Goal: Task Accomplishment & Management: Use online tool/utility

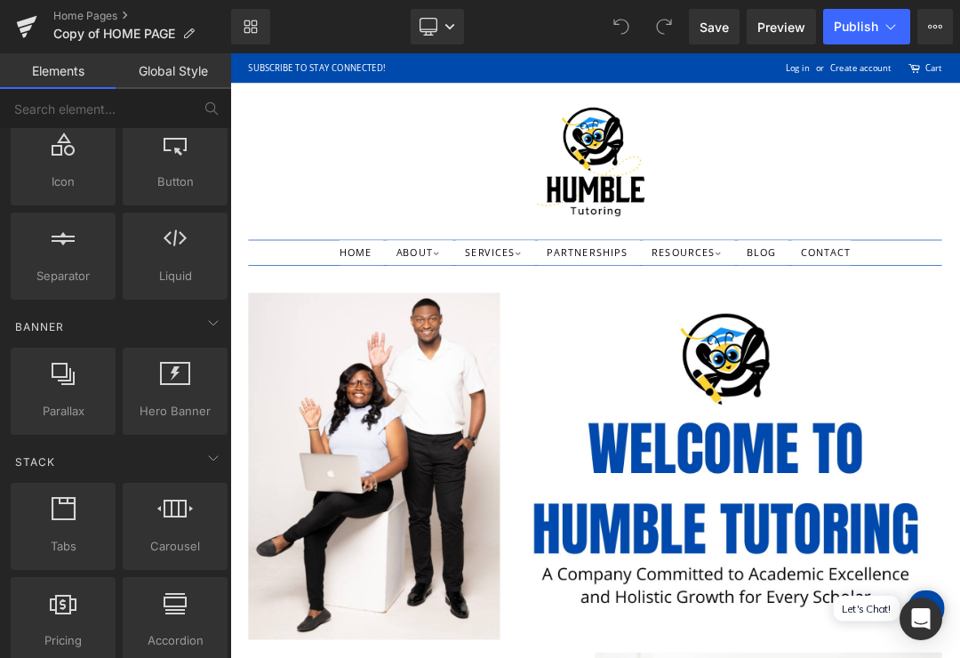
scroll to position [245, 0]
click at [89, 404] on span "Parallax" at bounding box center [63, 409] width 94 height 19
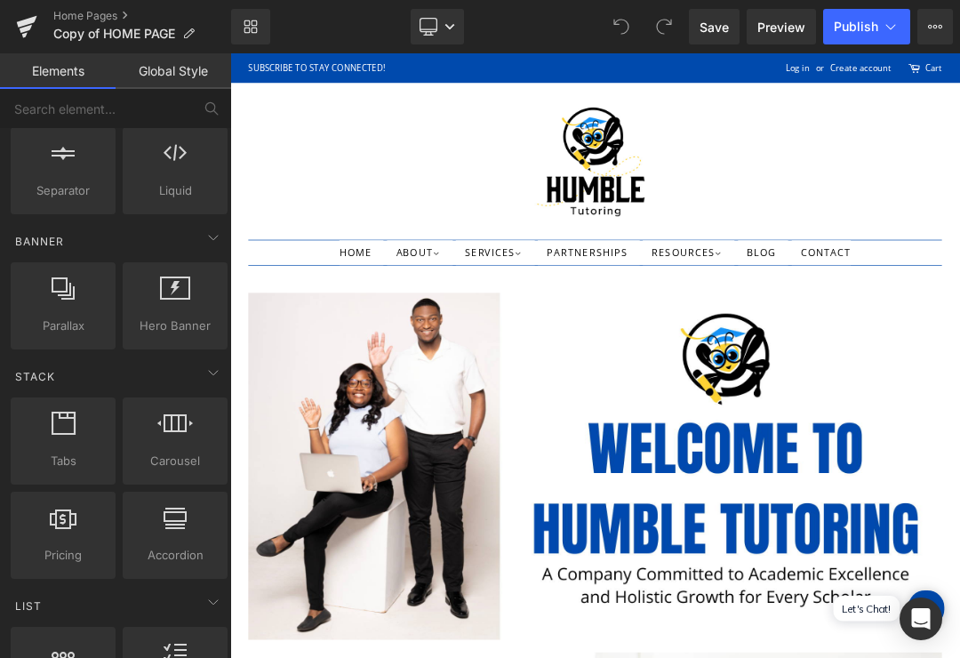
scroll to position [326, 0]
click at [70, 300] on div at bounding box center [63, 298] width 94 height 40
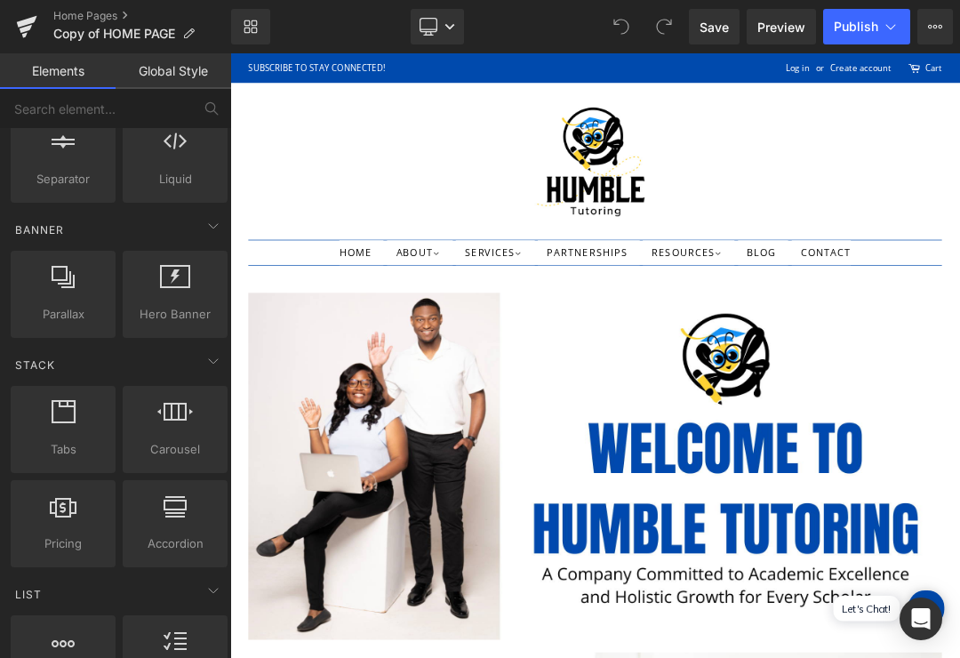
scroll to position [341, 0]
click at [88, 289] on div at bounding box center [63, 284] width 94 height 40
click at [166, 314] on span "Hero Banner" at bounding box center [175, 313] width 94 height 19
click at [171, 288] on div at bounding box center [175, 284] width 94 height 40
click at [200, 232] on div "Banner" at bounding box center [119, 229] width 224 height 36
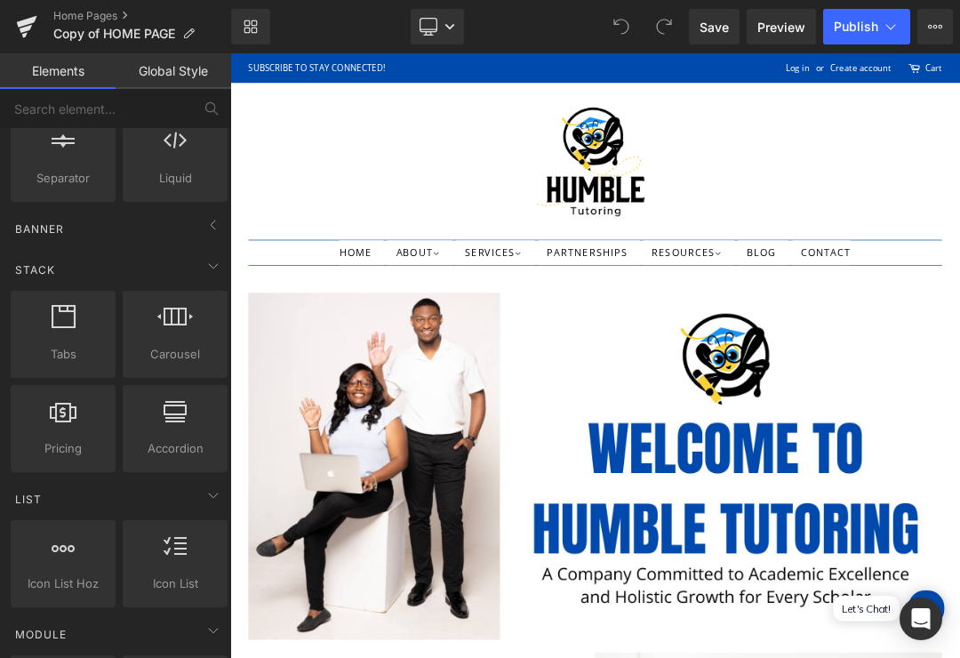
click at [211, 213] on span at bounding box center [213, 225] width 28 height 28
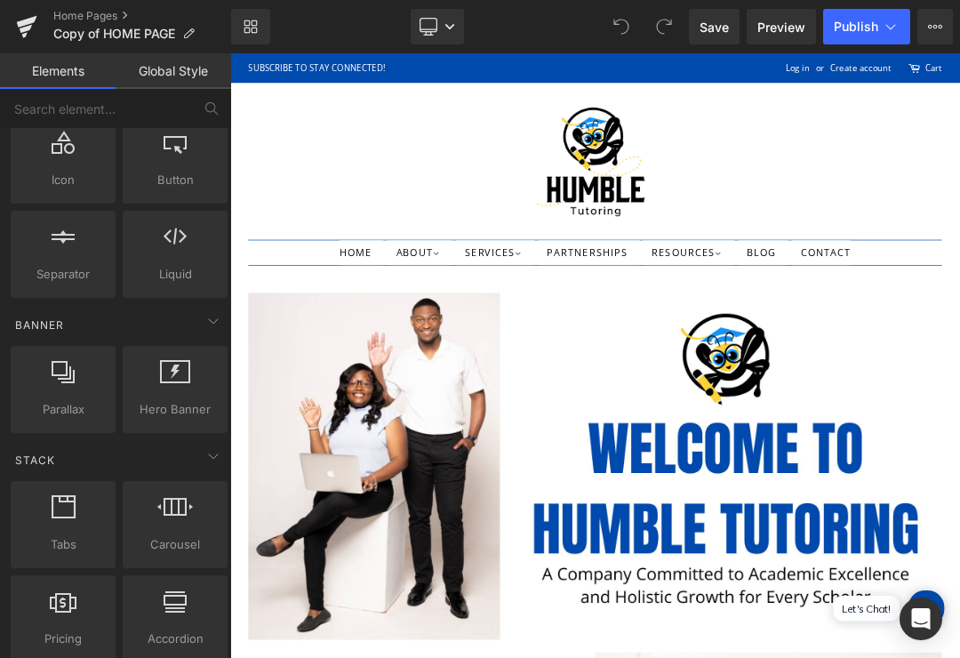
scroll to position [241, 0]
click at [180, 254] on div at bounding box center [175, 249] width 94 height 40
click at [67, 261] on div at bounding box center [63, 249] width 94 height 40
click at [65, 386] on div at bounding box center [63, 384] width 94 height 40
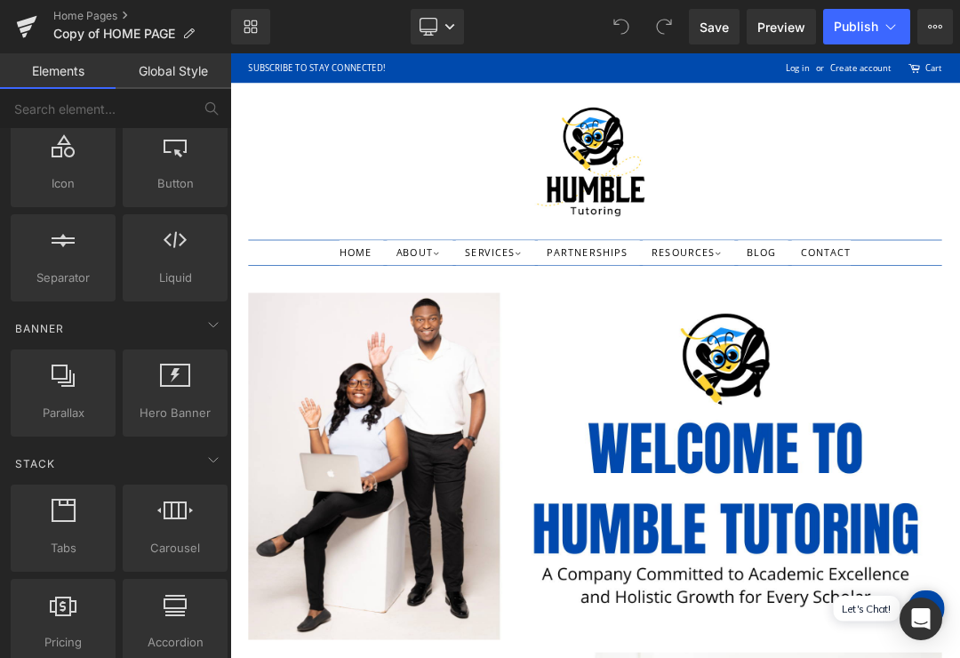
click at [60, 386] on div at bounding box center [63, 384] width 94 height 40
click at [63, 390] on div at bounding box center [63, 384] width 94 height 40
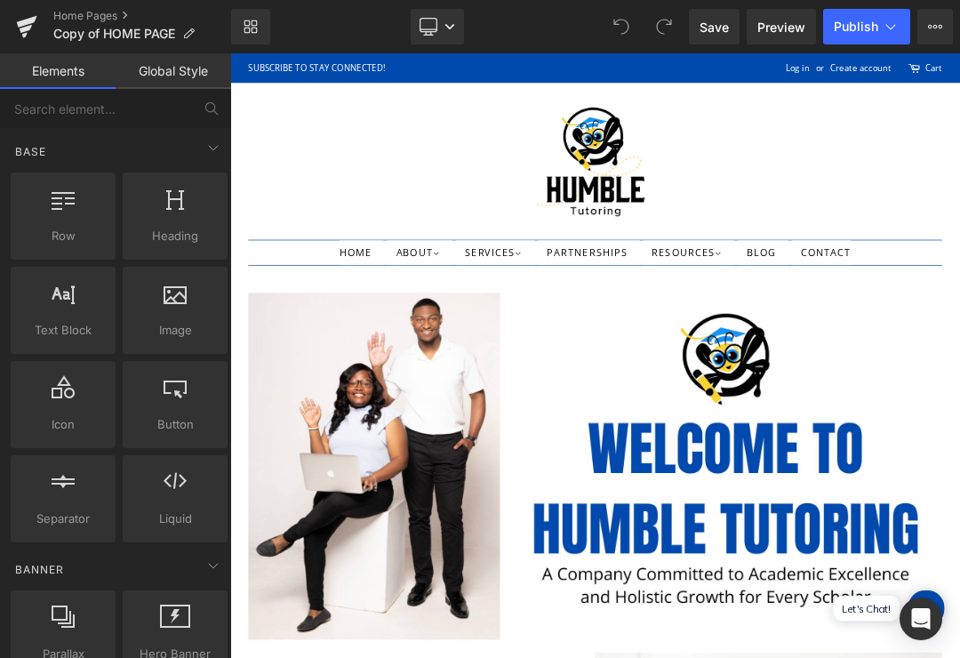
scroll to position [0, 0]
click at [719, 365] on ul "HOME ABOUT ABOUT HUMBLE MEET THE TEAM OUR BROCHURE STRATEGIC PLAN SERVICES" at bounding box center [768, 347] width 1023 height 38
click at [230, 53] on div at bounding box center [230, 53] width 0 height 0
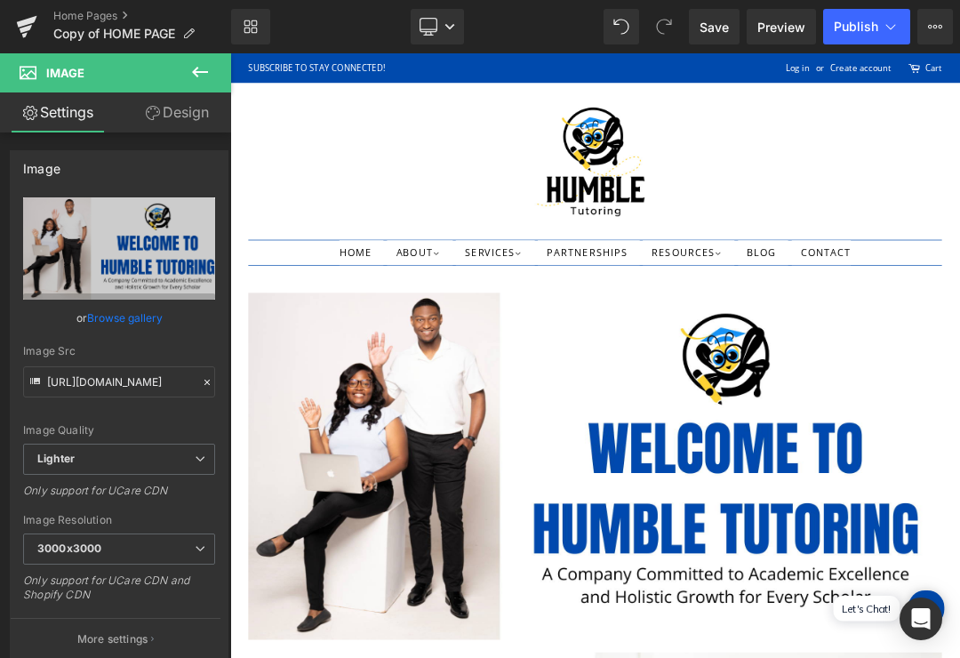
click at [653, 390] on header "HOME ABOUT ABOUT HUMBLE MEET THE TEAM OUR BROCHURE" at bounding box center [768, 245] width 1076 height 296
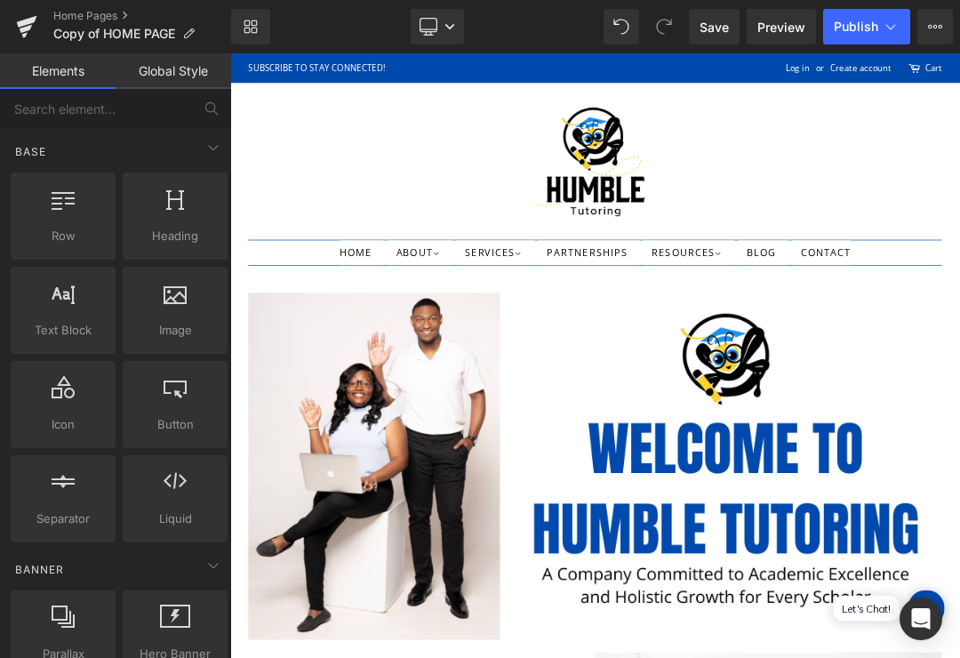
click at [695, 365] on ul "HOME ABOUT ABOUT HUMBLE MEET THE TEAM OUR BROCHURE STRATEGIC PLAN SERVICES" at bounding box center [768, 347] width 1023 height 38
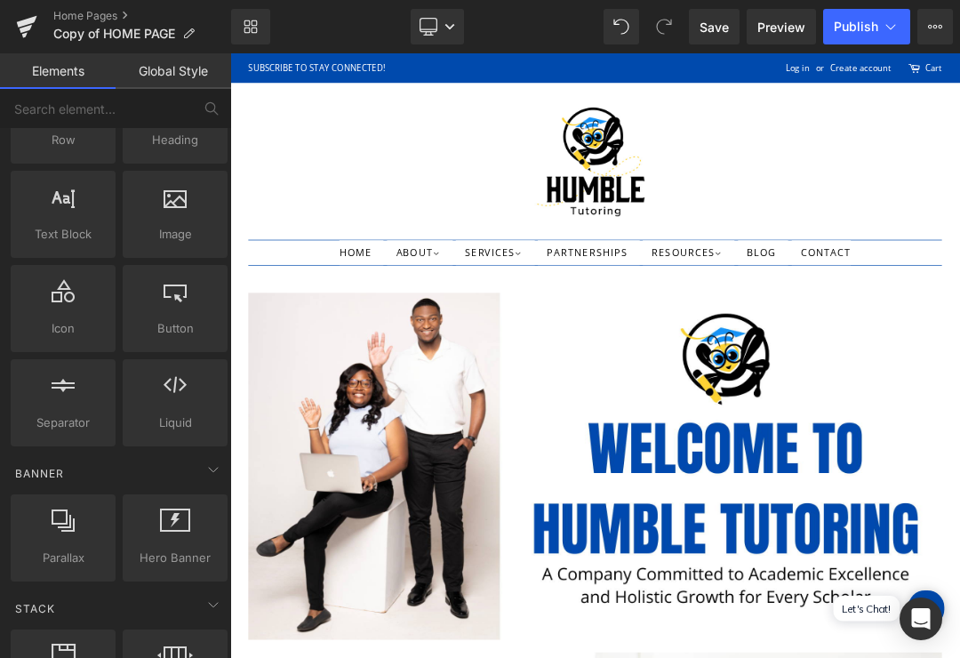
scroll to position [93, 0]
click at [65, 520] on icon at bounding box center [63, 522] width 23 height 23
click at [70, 541] on div at bounding box center [63, 531] width 94 height 40
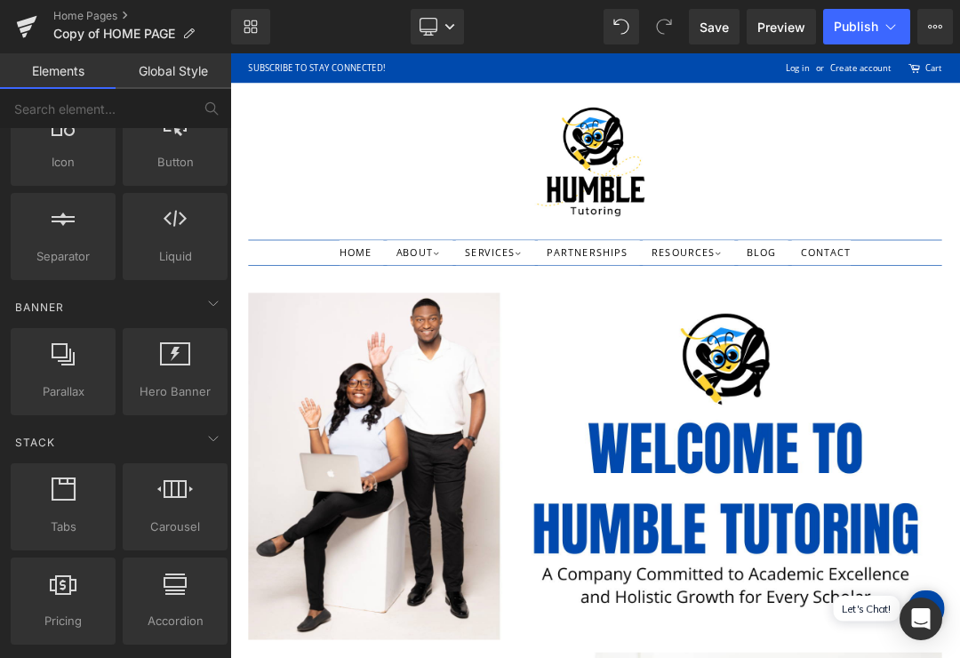
scroll to position [272, 0]
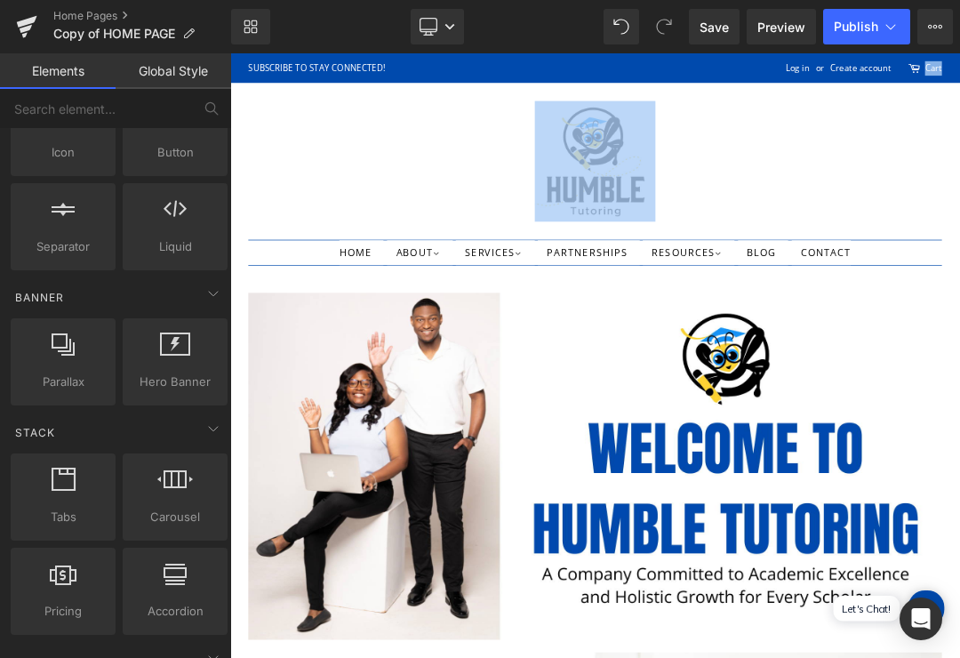
click at [631, 512] on img at bounding box center [768, 661] width 1023 height 511
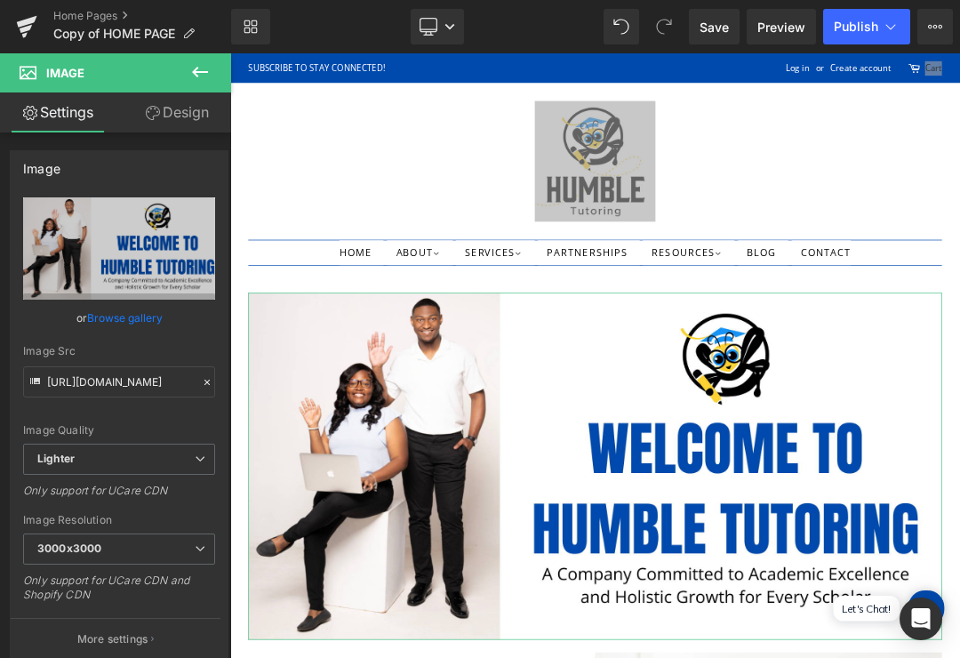
click at [193, 114] on link "Design" at bounding box center [177, 112] width 116 height 40
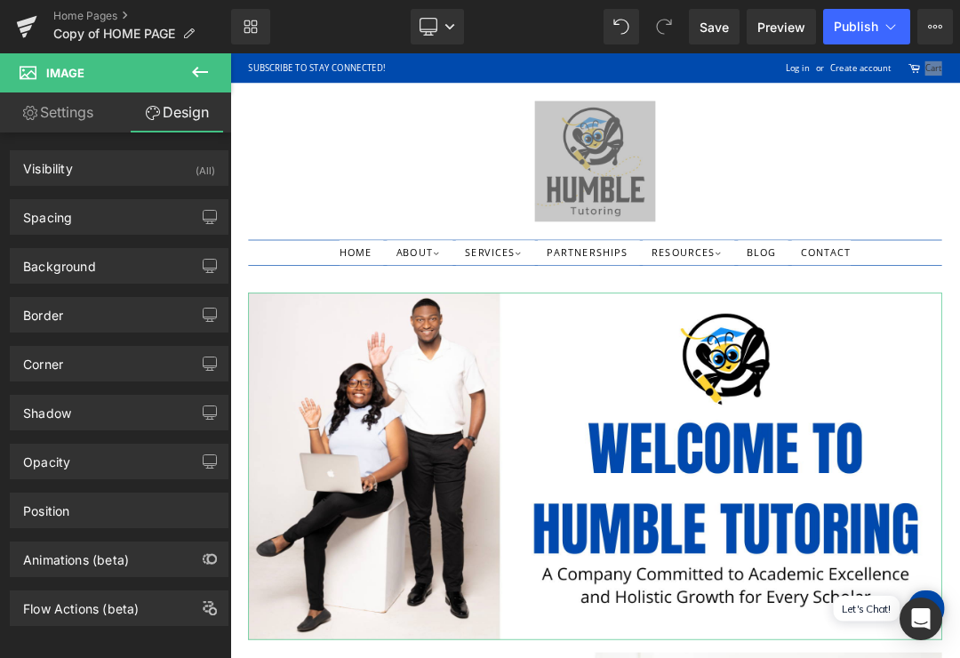
click at [192, 74] on icon at bounding box center [199, 71] width 21 height 21
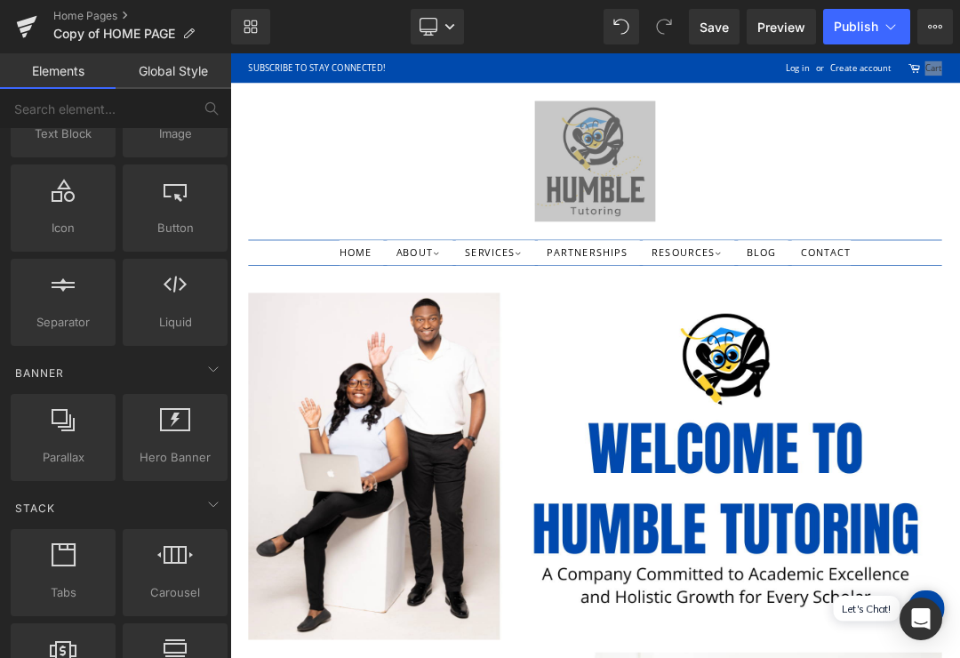
scroll to position [195, 0]
click at [60, 438] on div at bounding box center [63, 430] width 94 height 40
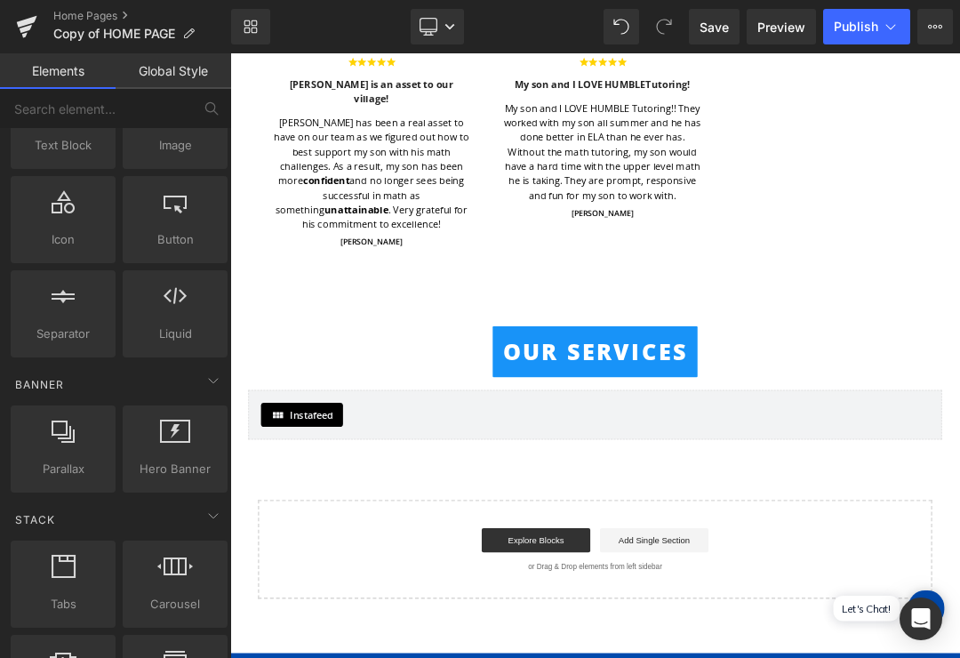
scroll to position [1990, 0]
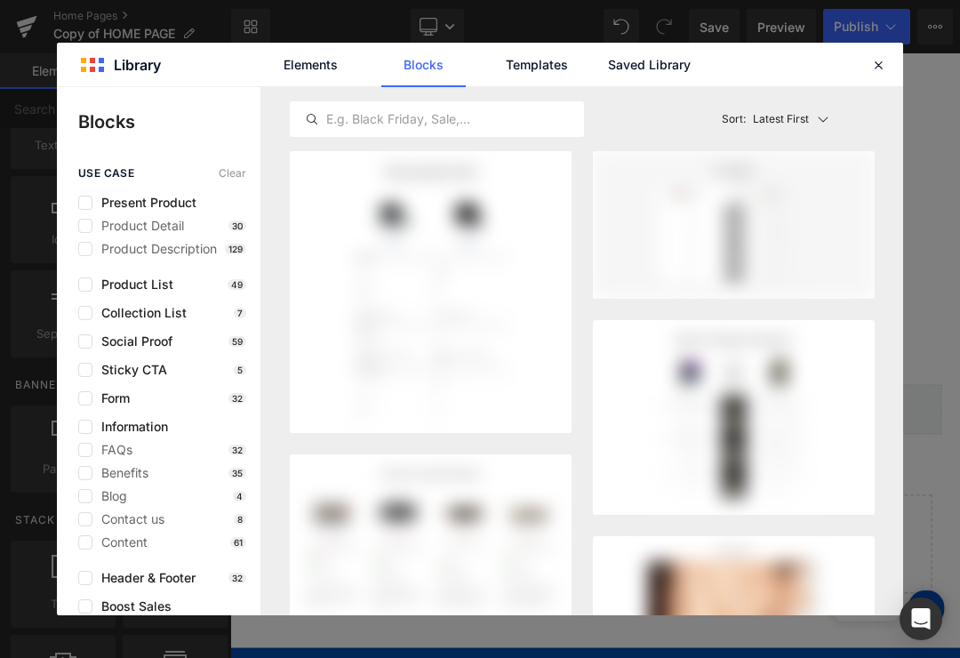
click at [265, 82] on div "Elements Blocks Templates Saved Library" at bounding box center [480, 65] width 452 height 44
click at [316, 68] on link "Elements" at bounding box center [311, 65] width 84 height 44
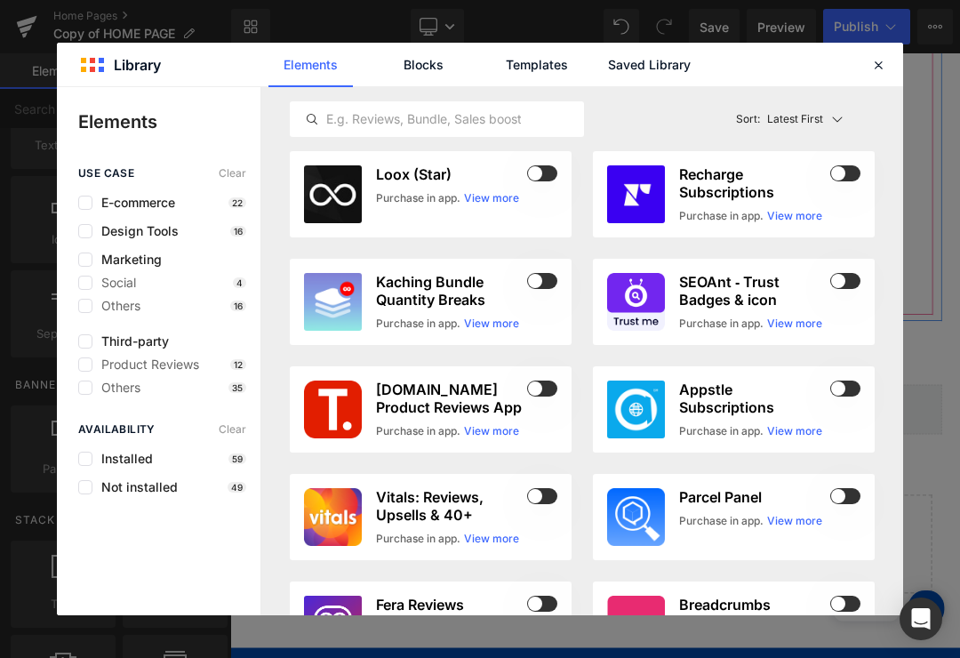
click at [881, 64] on icon at bounding box center [879, 65] width 16 height 16
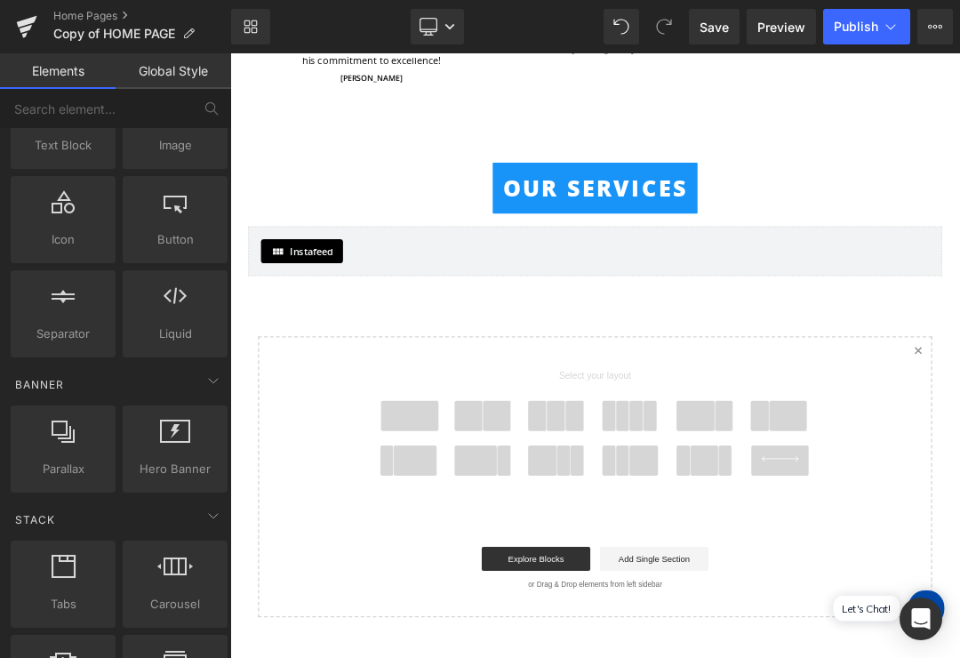
scroll to position [2228, 0]
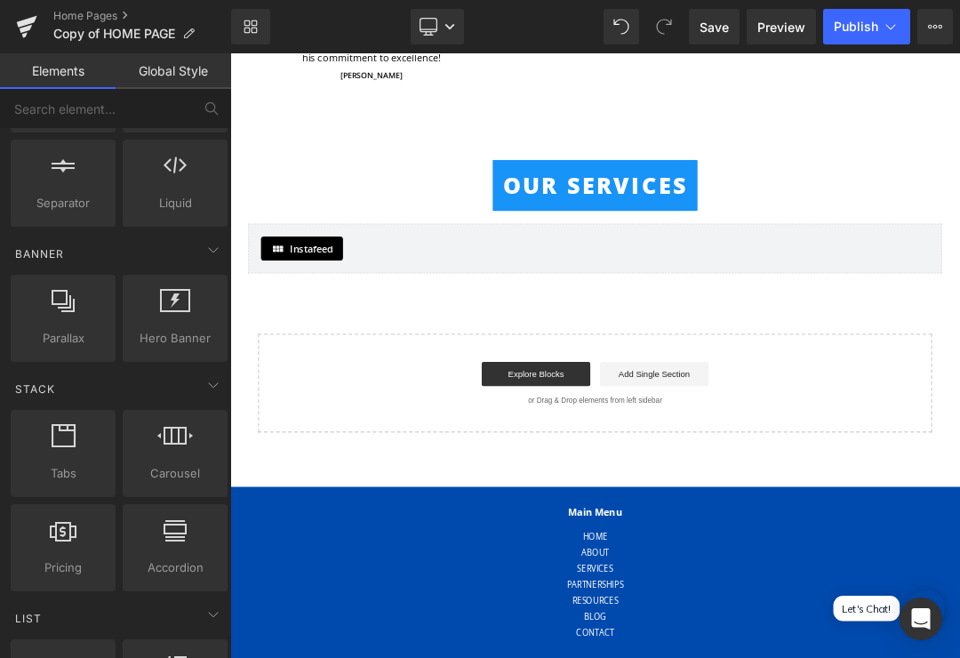
scroll to position [311, 0]
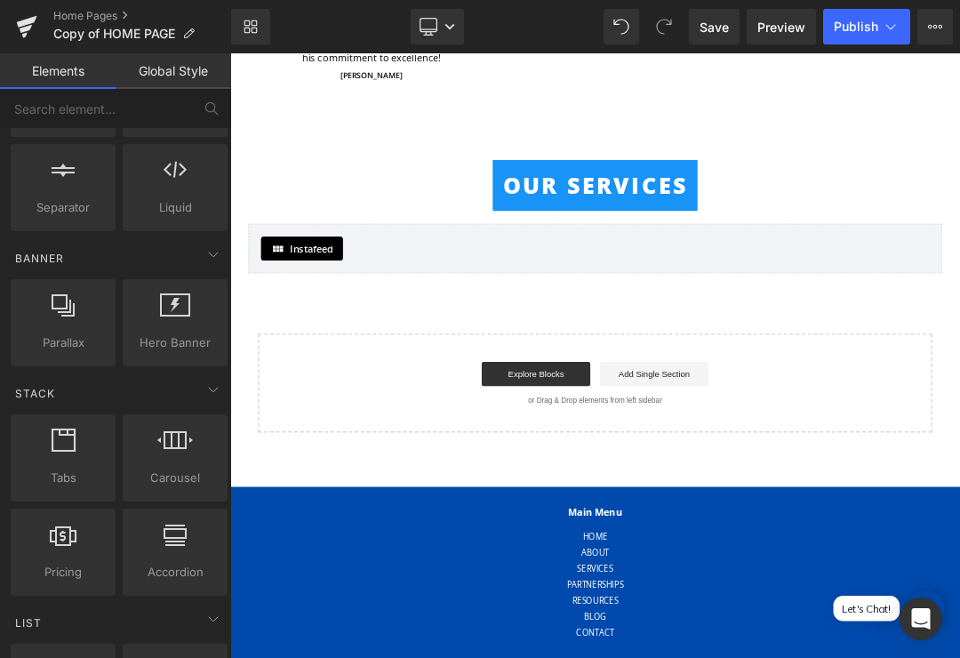
click at [82, 320] on div at bounding box center [63, 313] width 94 height 40
click at [81, 319] on div at bounding box center [63, 313] width 94 height 40
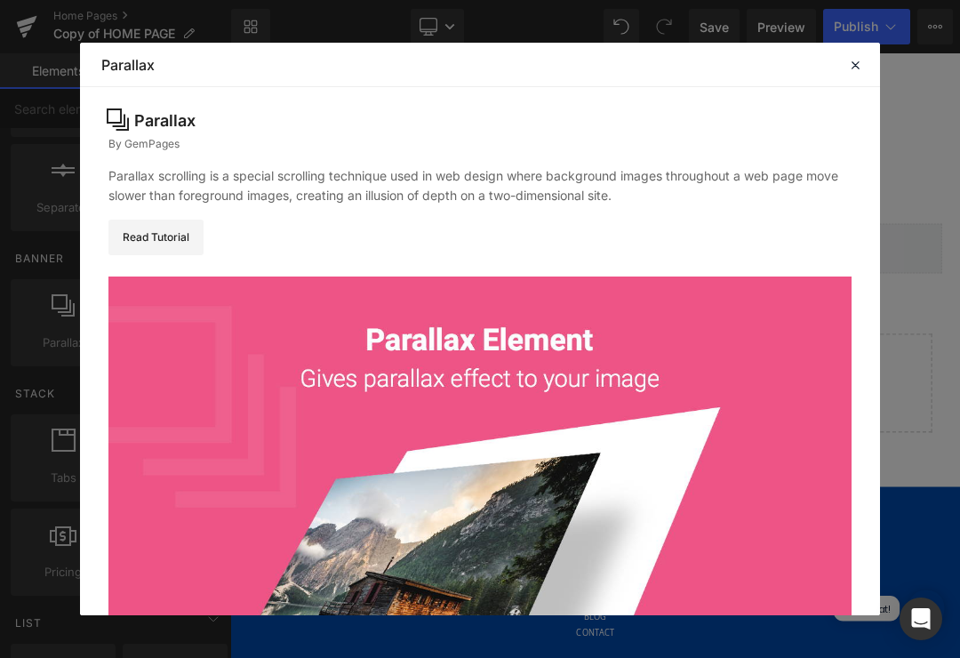
scroll to position [0, 0]
click at [848, 74] on div at bounding box center [855, 64] width 21 height 21
